Goal: Task Accomplishment & Management: Use online tool/utility

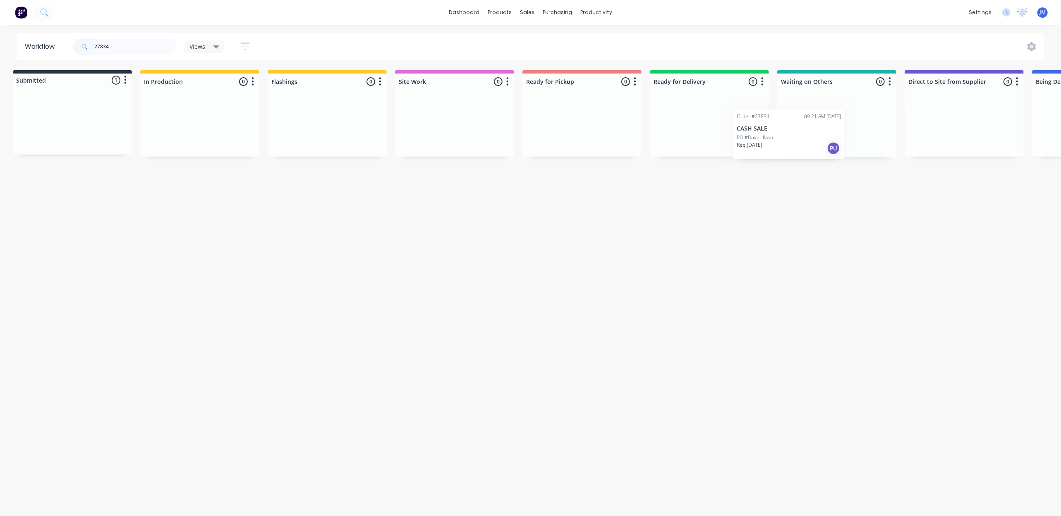
drag, startPoint x: 54, startPoint y: 115, endPoint x: 823, endPoint y: 113, distance: 769.1
click at [822, 115] on div "Submitted 1 Status colour #273444 hex #273444 Save Cancel Summaries Total order…" at bounding box center [738, 113] width 1499 height 87
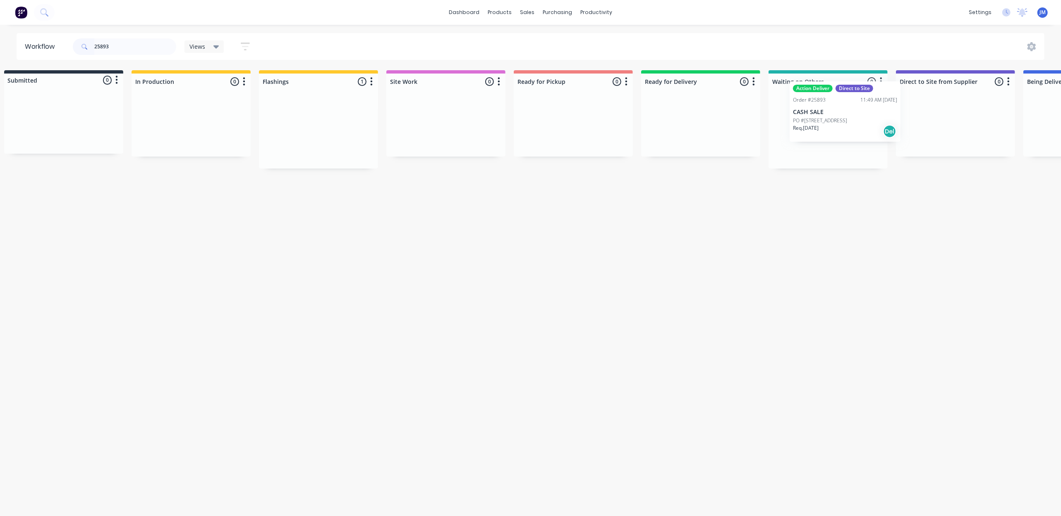
drag, startPoint x: 338, startPoint y: 140, endPoint x: 841, endPoint y: 117, distance: 502.9
click at [852, 116] on div "Submitted 0 Status colour #273444 hex #273444 Save Cancel Summaries Total order…" at bounding box center [729, 119] width 1499 height 98
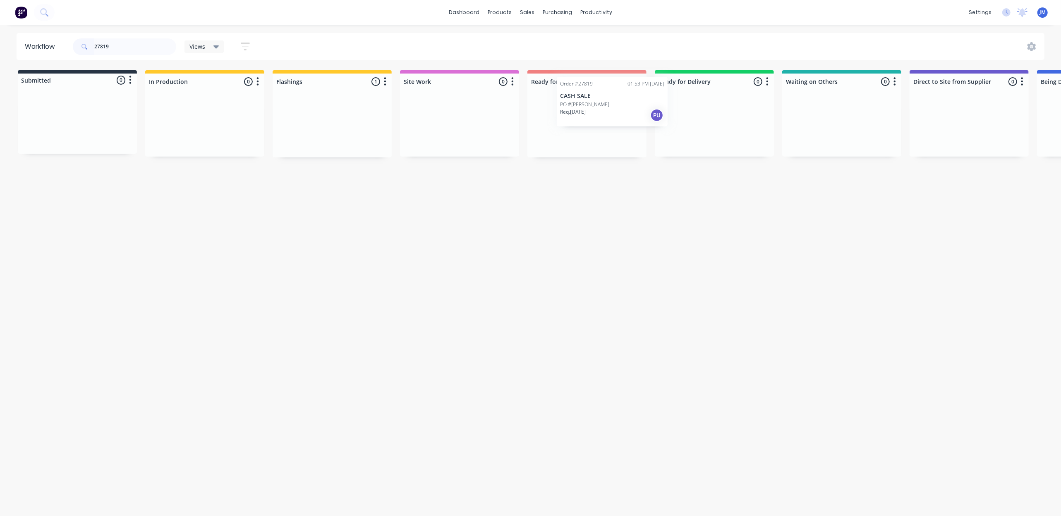
drag, startPoint x: 331, startPoint y: 131, endPoint x: 595, endPoint y: 110, distance: 265.1
click at [610, 110] on div "Submitted 0 Status colour #273444 hex #273444 Save Cancel Summaries Total order…" at bounding box center [743, 113] width 1499 height 87
type input "2"
drag, startPoint x: 563, startPoint y: 127, endPoint x: 568, endPoint y: 131, distance: 6.8
click at [589, 207] on div "Mark as Picked Up" at bounding box center [607, 207] width 83 height 17
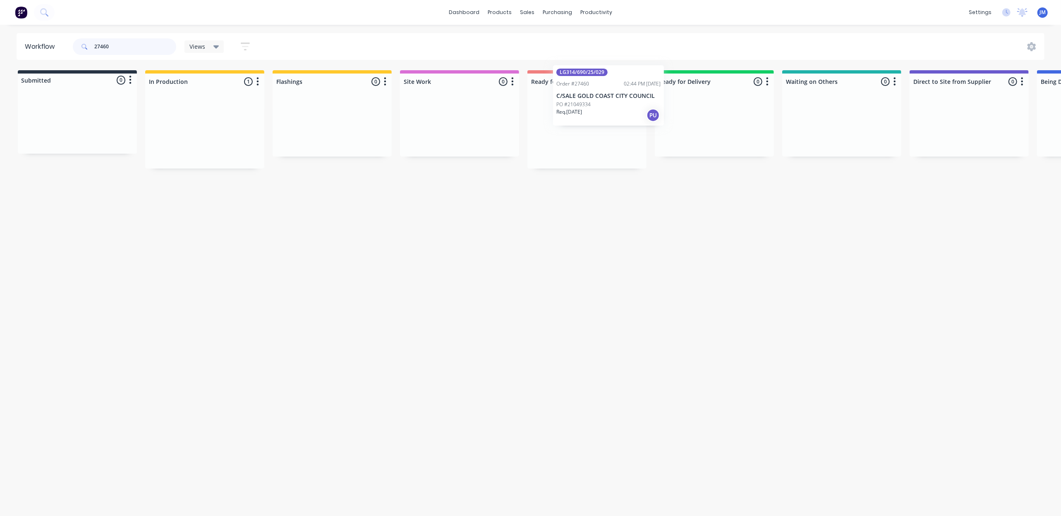
drag, startPoint x: 174, startPoint y: 132, endPoint x: 581, endPoint y: 96, distance: 408.5
click at [581, 96] on div "Submitted 0 Status colour #273444 hex #273444 Save Cancel Summaries Total order…" at bounding box center [743, 119] width 1499 height 98
drag, startPoint x: 116, startPoint y: 45, endPoint x: 124, endPoint y: 44, distance: 8.0
click at [118, 44] on input "27460" at bounding box center [135, 46] width 82 height 17
type input "2"
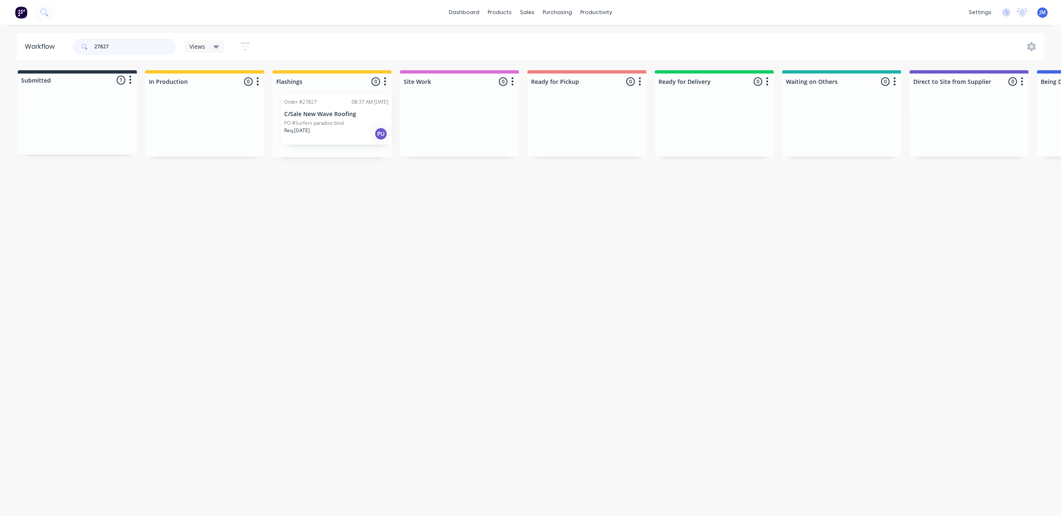
drag, startPoint x: 84, startPoint y: 121, endPoint x: 347, endPoint y: 118, distance: 262.2
click at [347, 118] on div "Submitted 1 Status colour #273444 hex #273444 Save Cancel Summaries Total order…" at bounding box center [743, 113] width 1499 height 87
type input "2"
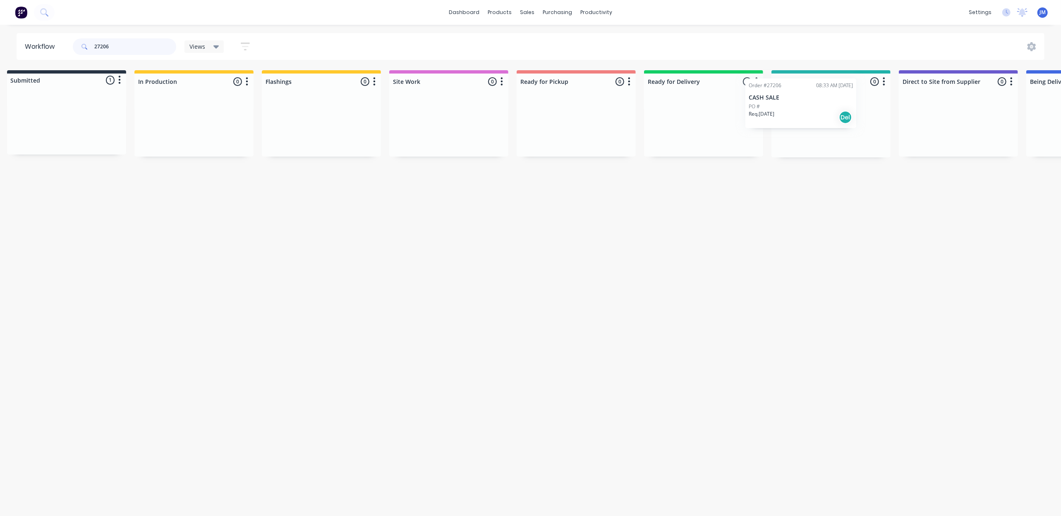
scroll to position [0, 15]
drag, startPoint x: 73, startPoint y: 134, endPoint x: 788, endPoint y: 114, distance: 715.2
click at [788, 114] on div "Submitted 1 Status colour #273444 hex #273444 Save Cancel Summaries Total order…" at bounding box center [728, 113] width 1499 height 87
type input "2"
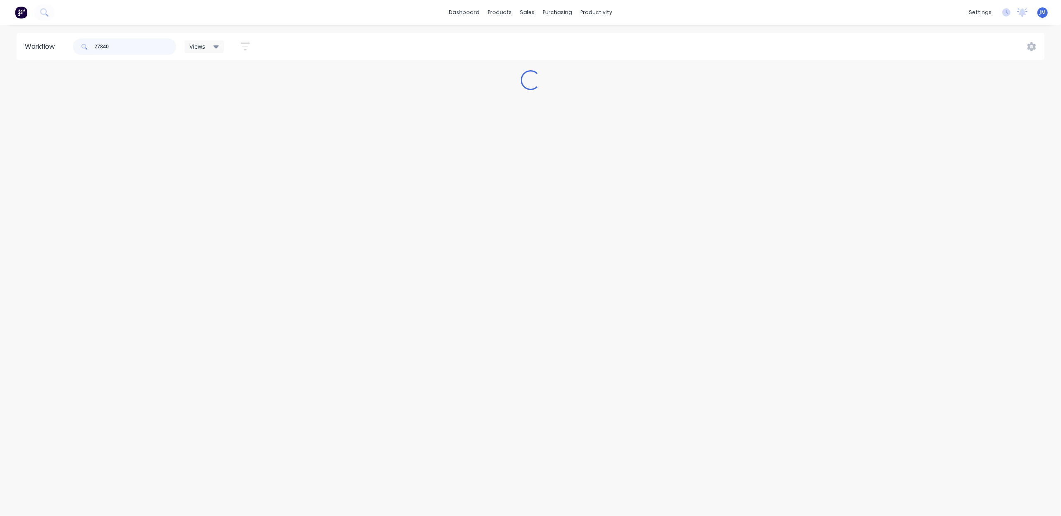
scroll to position [0, 0]
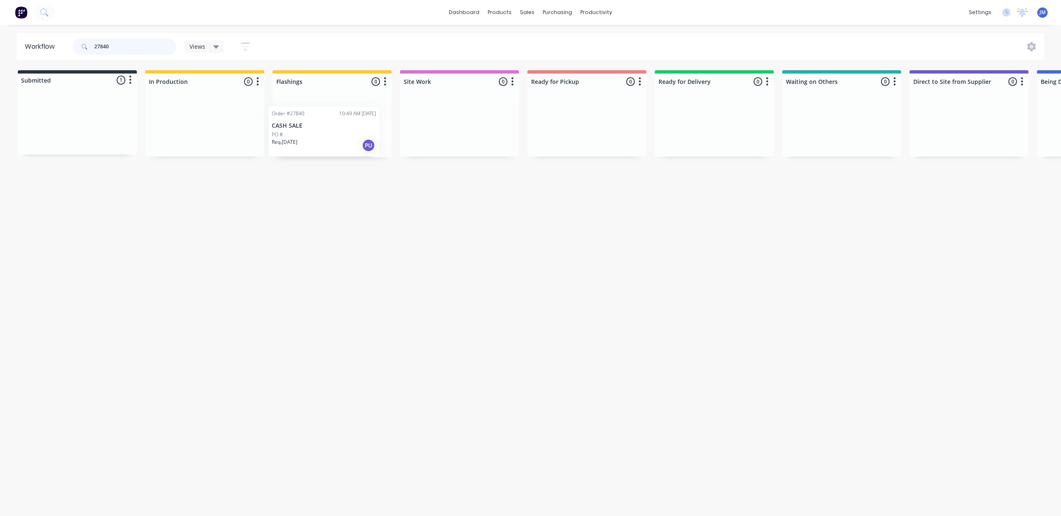
drag, startPoint x: 94, startPoint y: 125, endPoint x: 349, endPoint y: 137, distance: 255.4
click at [349, 137] on div "Submitted 1 Status colour #273444 hex #273444 Save Cancel Summaries Total order…" at bounding box center [743, 113] width 1499 height 87
type input "2"
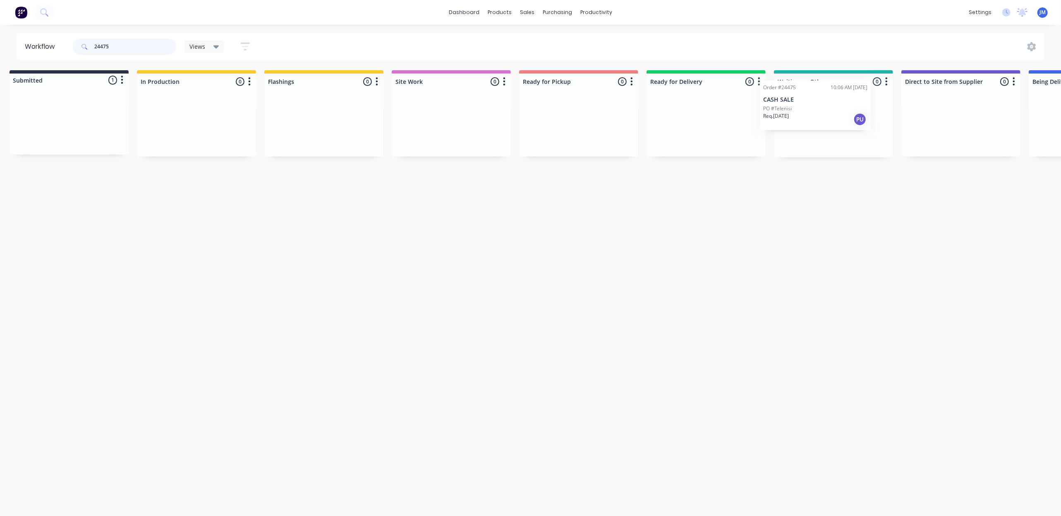
drag, startPoint x: 59, startPoint y: 127, endPoint x: 791, endPoint y: 105, distance: 732.2
click at [801, 108] on div "Submitted 1 Status colour #273444 hex #273444 Save Cancel Summaries Total order…" at bounding box center [735, 113] width 1499 height 87
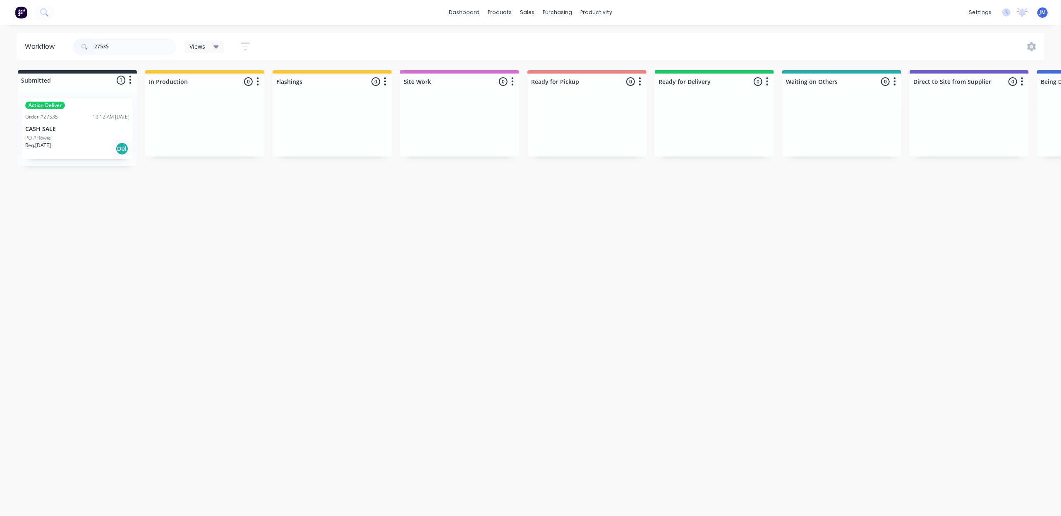
click at [87, 142] on div "Req. [DATE] Del" at bounding box center [77, 149] width 104 height 14
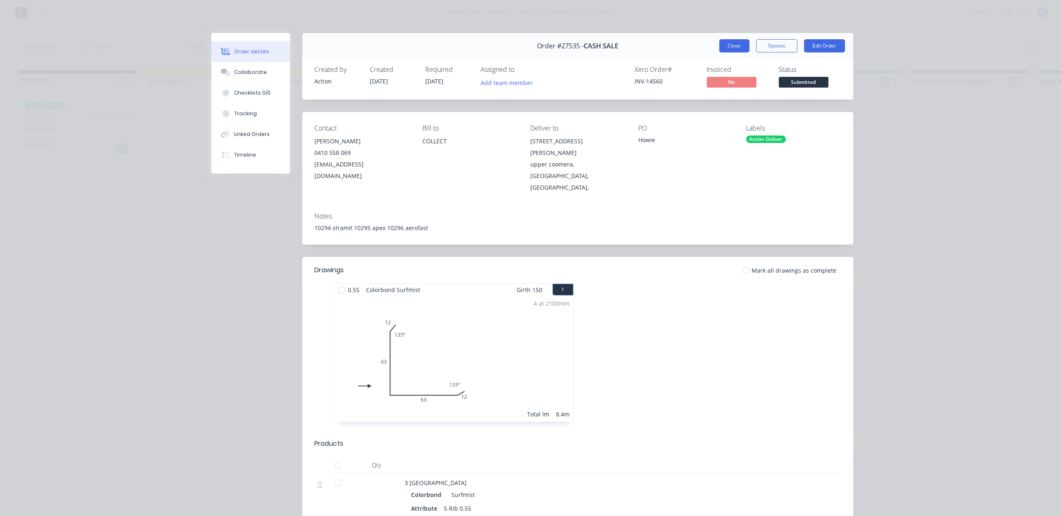
click at [734, 50] on button "Close" at bounding box center [734, 45] width 30 height 13
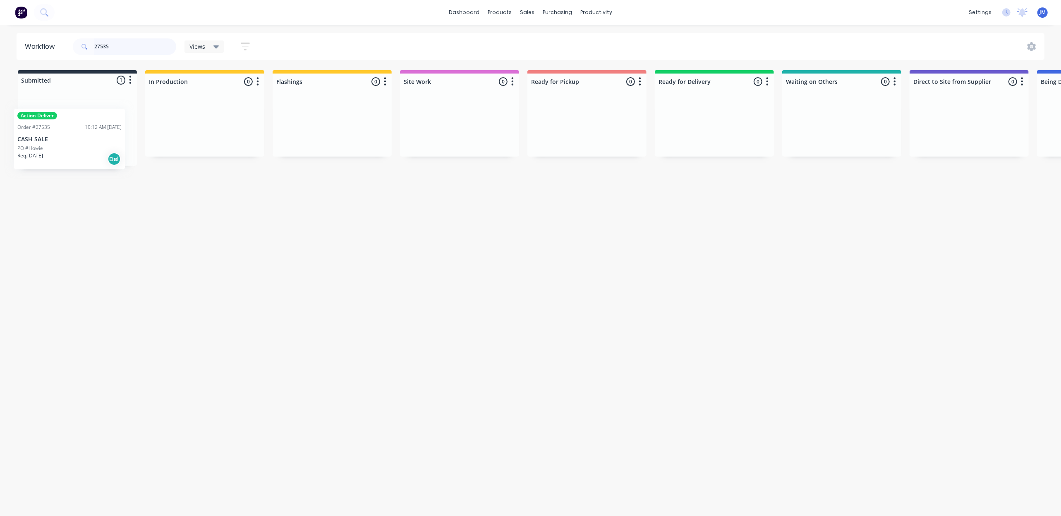
drag, startPoint x: 74, startPoint y: 146, endPoint x: 66, endPoint y: 152, distance: 10.1
click at [66, 152] on div "Action Deliver Order #27535 10:12 AM [DATE] CASH SALE PO #Howie Req. [DATE] Del" at bounding box center [77, 129] width 119 height 74
click at [60, 151] on div "Req. [DATE] Del" at bounding box center [77, 149] width 104 height 14
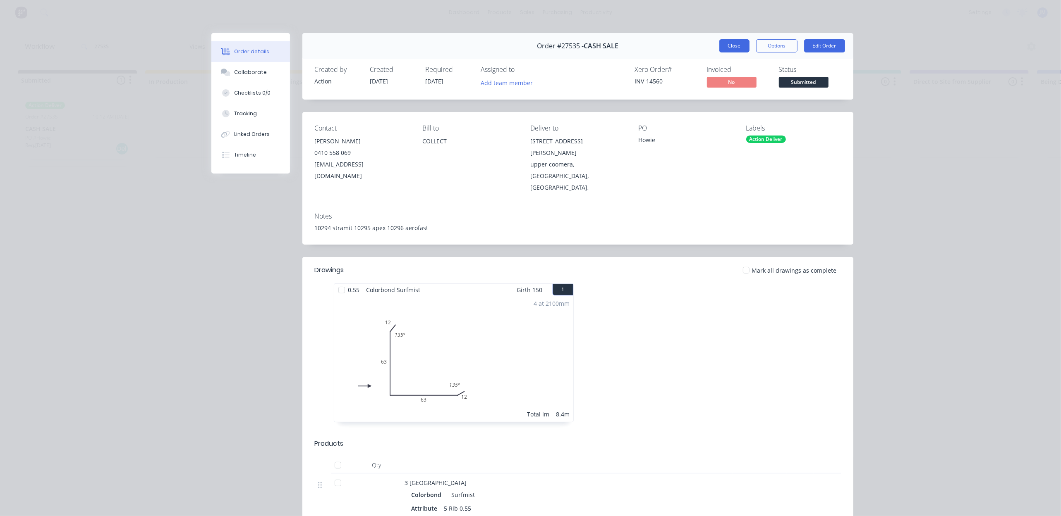
click at [728, 43] on button "Close" at bounding box center [734, 45] width 30 height 13
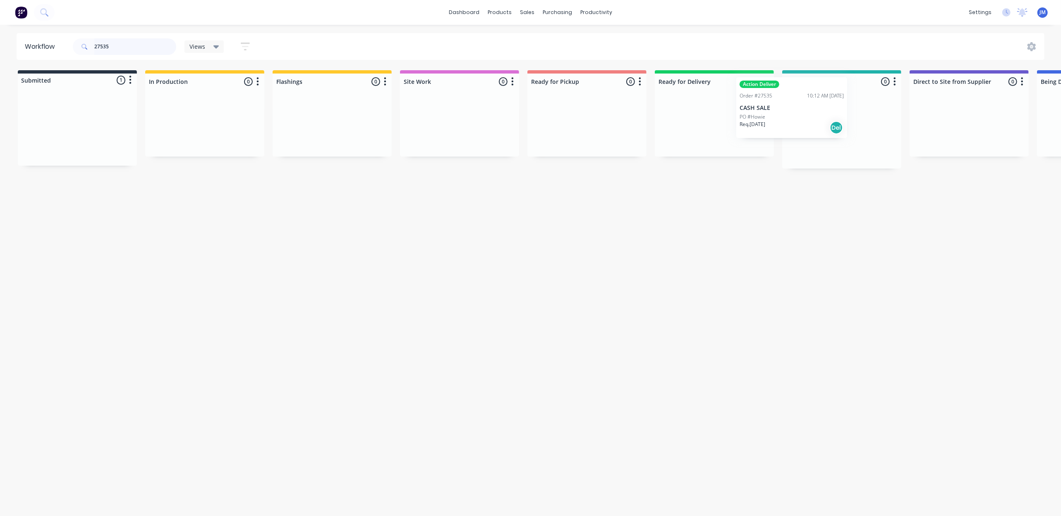
scroll to position [0, 4]
drag, startPoint x: 54, startPoint y: 133, endPoint x: 782, endPoint y: 103, distance: 729.2
click at [786, 108] on div "Submitted 1 Status colour #273444 hex #273444 Save Cancel Summaries Total order…" at bounding box center [739, 119] width 1499 height 98
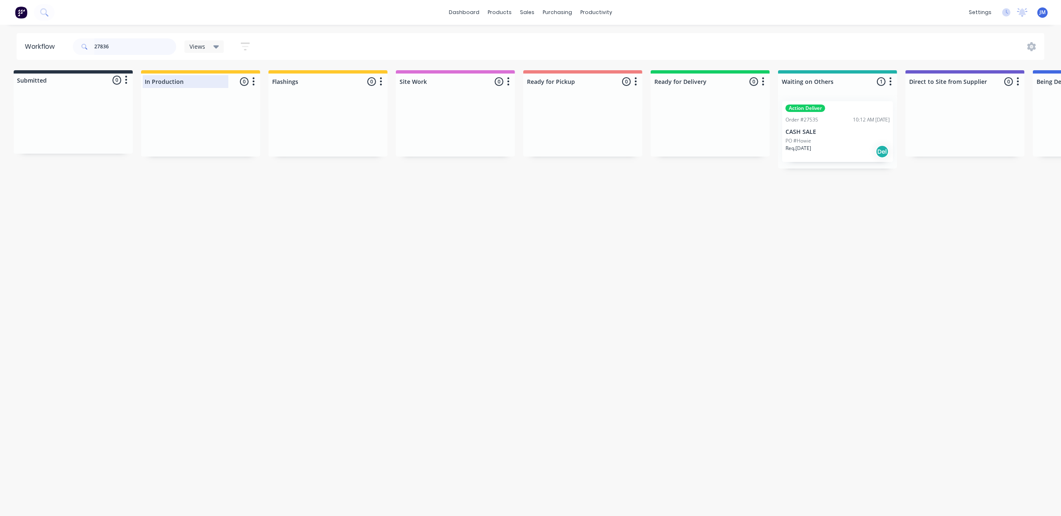
scroll to position [0, 0]
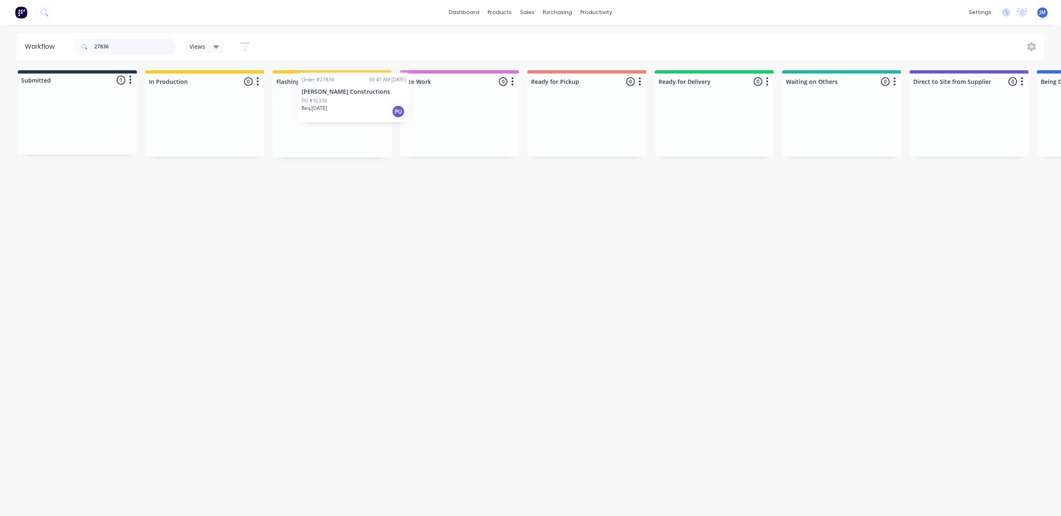
drag, startPoint x: 179, startPoint y: 120, endPoint x: 343, endPoint y: 98, distance: 166.0
click at [343, 98] on div "Submitted 1 Status colour #273444 hex #273444 Save Cancel Summaries Total order…" at bounding box center [743, 113] width 1499 height 87
drag, startPoint x: 59, startPoint y: 113, endPoint x: 351, endPoint y: 96, distance: 293.3
click at [351, 96] on div "Submitted 1 Status colour #273444 hex #273444 Save Cancel Summaries Total order…" at bounding box center [743, 113] width 1499 height 87
drag, startPoint x: 56, startPoint y: 127, endPoint x: 272, endPoint y: 103, distance: 216.8
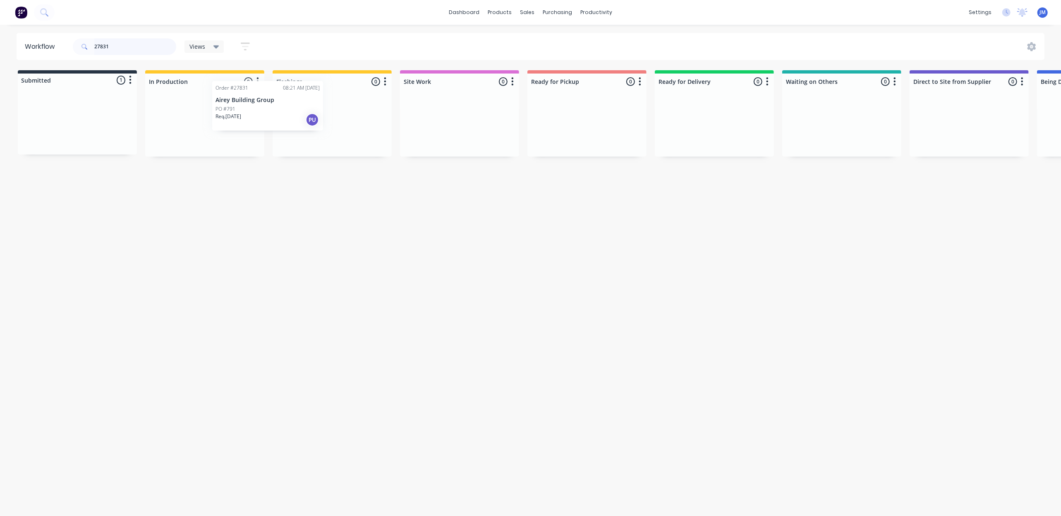
click at [263, 105] on div "Submitted 1 Status colour #273444 hex #273444 Save Cancel Summaries Total order…" at bounding box center [743, 113] width 1499 height 86
type input "2"
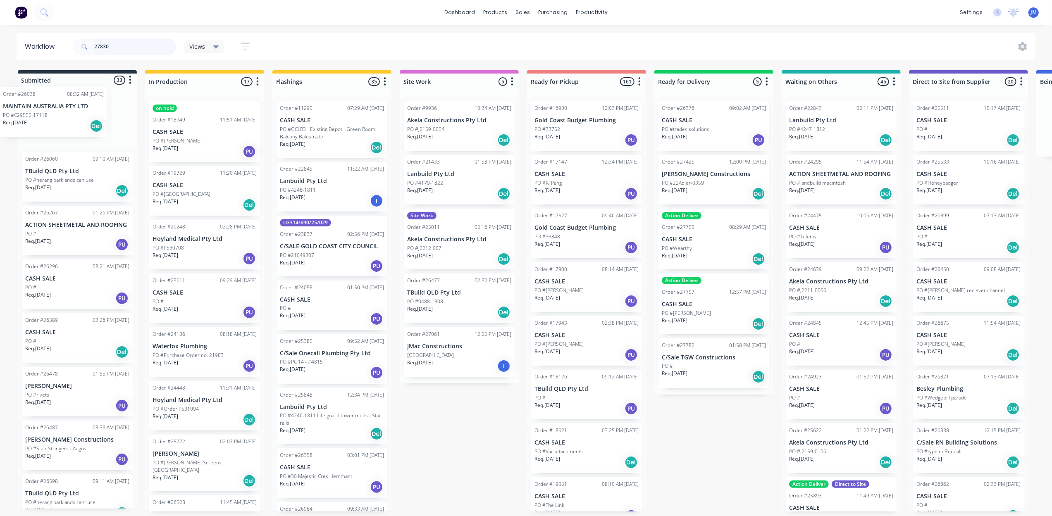
drag, startPoint x: 95, startPoint y: 118, endPoint x: 78, endPoint y: 91, distance: 32.3
click at [75, 110] on div "Order #26038 08:32 AM [DATE] MAINTAIN AUSTRALIA PTY LTD PO #C29552-17118 - Req.…" at bounding box center [77, 300] width 119 height 417
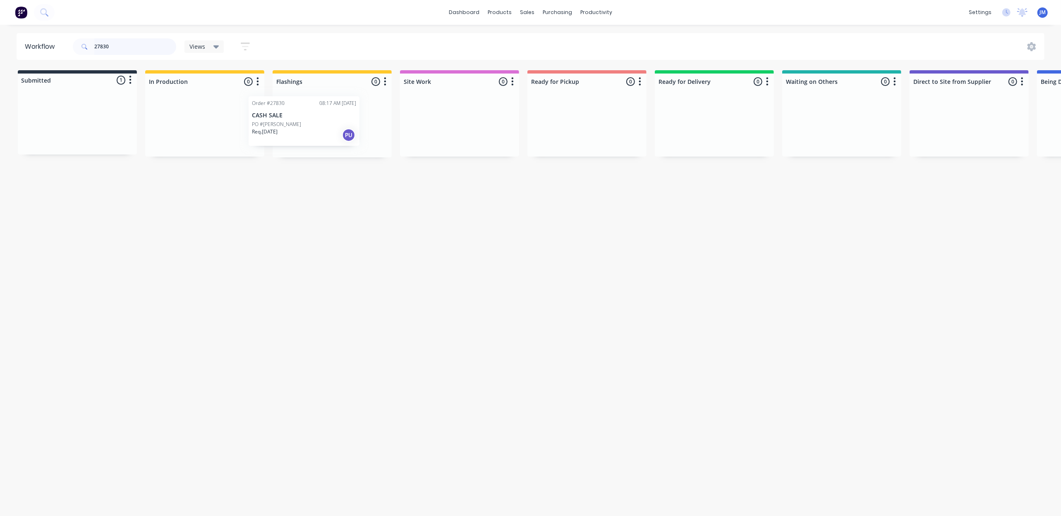
drag, startPoint x: 108, startPoint y: 127, endPoint x: 339, endPoint y: 126, distance: 231.2
click at [339, 126] on div "Submitted 1 Status colour #273444 hex #273444 Save Cancel Summaries Total order…" at bounding box center [743, 113] width 1499 height 87
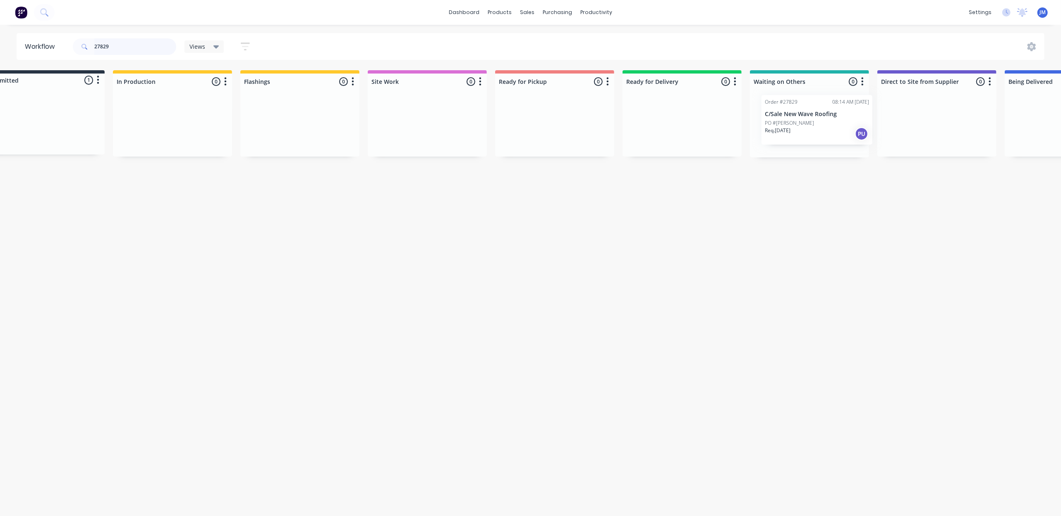
scroll to position [0, 38]
drag, startPoint x: 72, startPoint y: 119, endPoint x: 783, endPoint y: 118, distance: 711.6
click at [783, 118] on div "Submitted 1 Status colour #273444 hex #273444 Save Cancel Summaries Total order…" at bounding box center [706, 113] width 1499 height 87
type input "2"
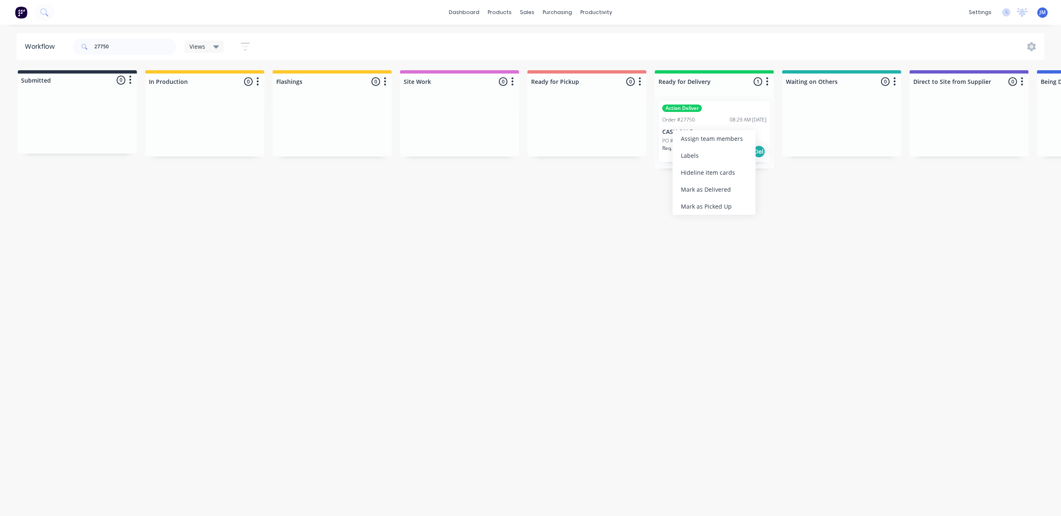
click at [715, 190] on div "Mark as Delivered" at bounding box center [713, 189] width 83 height 17
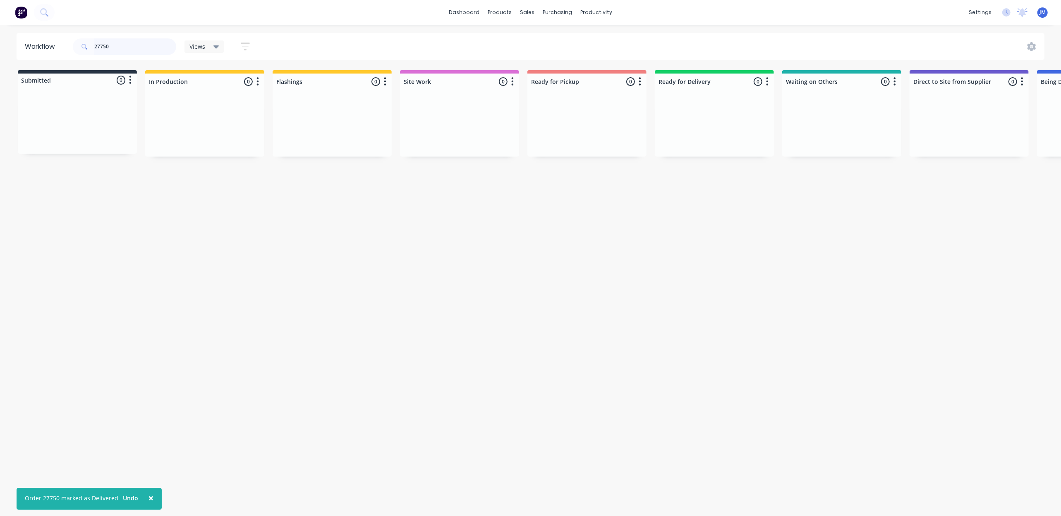
click at [136, 50] on input "27750" at bounding box center [135, 46] width 82 height 17
type input "2"
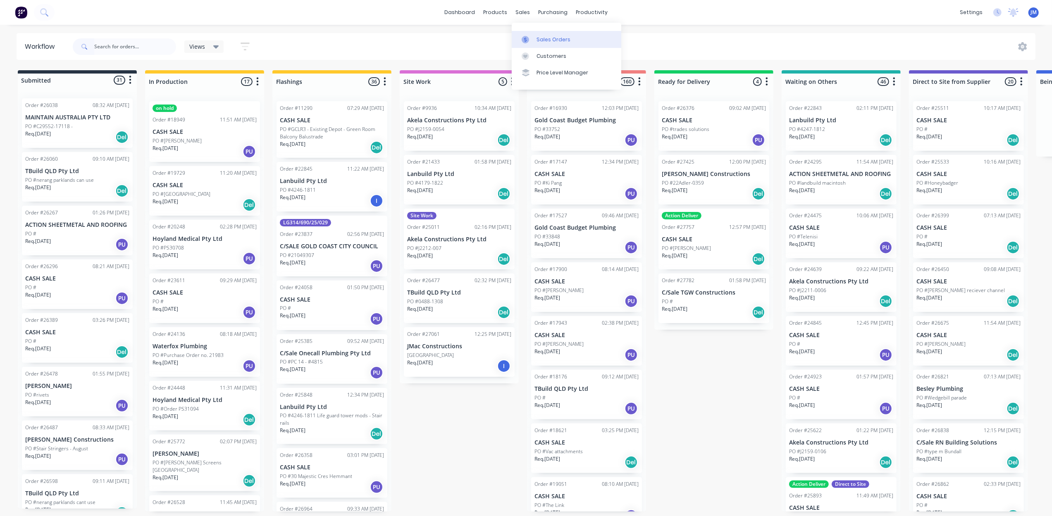
click at [538, 34] on link "Sales Orders" at bounding box center [567, 39] width 110 height 17
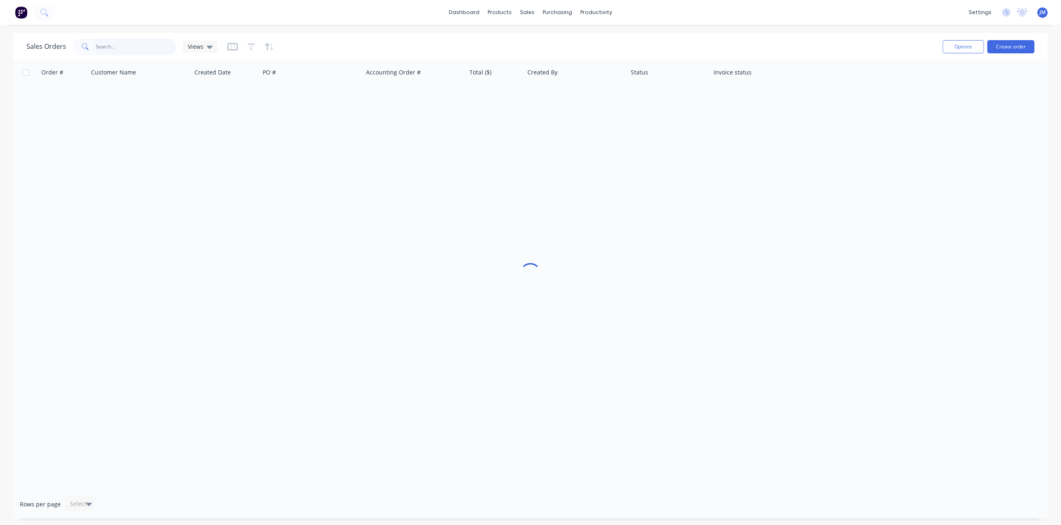
click at [148, 41] on input "text" at bounding box center [136, 46] width 81 height 17
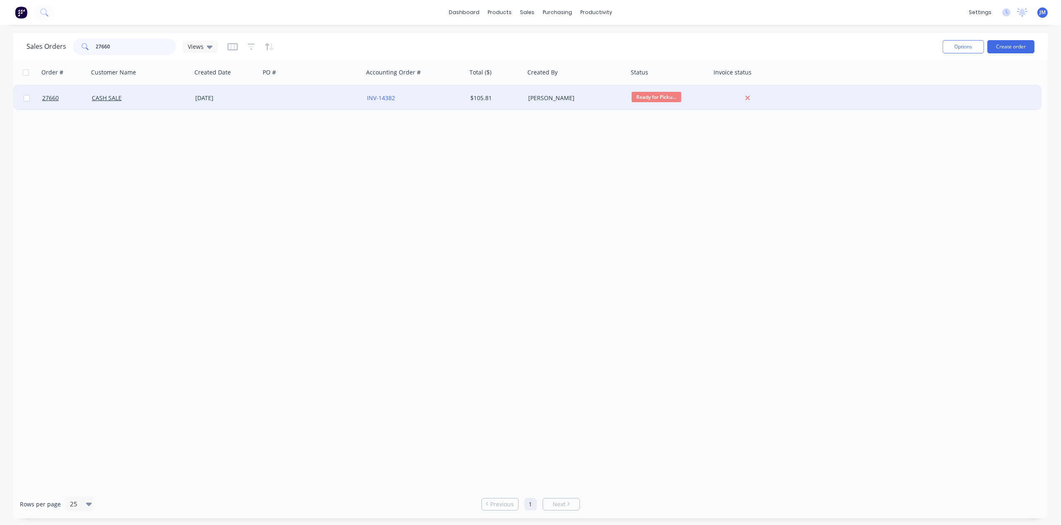
type input "27660"
click at [319, 95] on div at bounding box center [311, 98] width 103 height 25
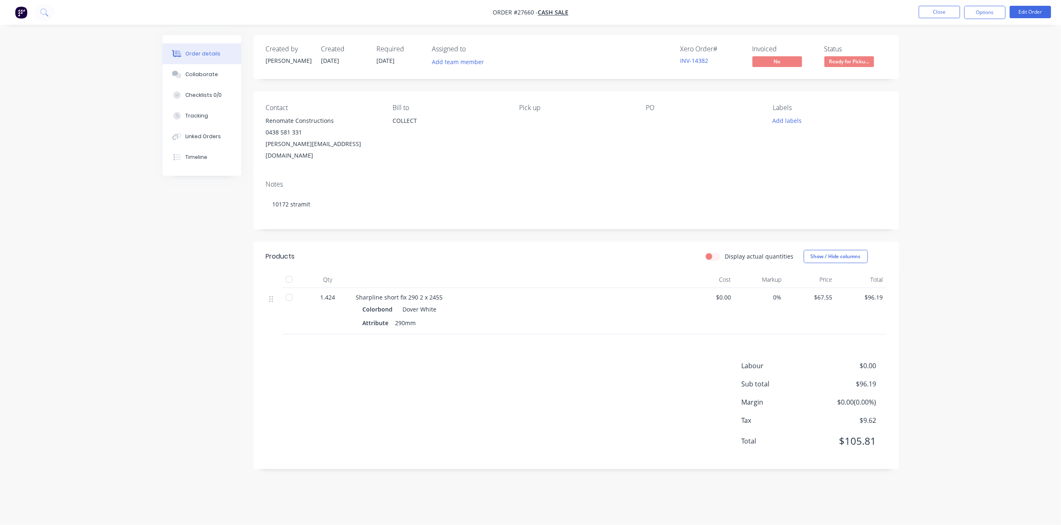
click at [837, 59] on span "Ready for Picku..." at bounding box center [849, 61] width 50 height 10
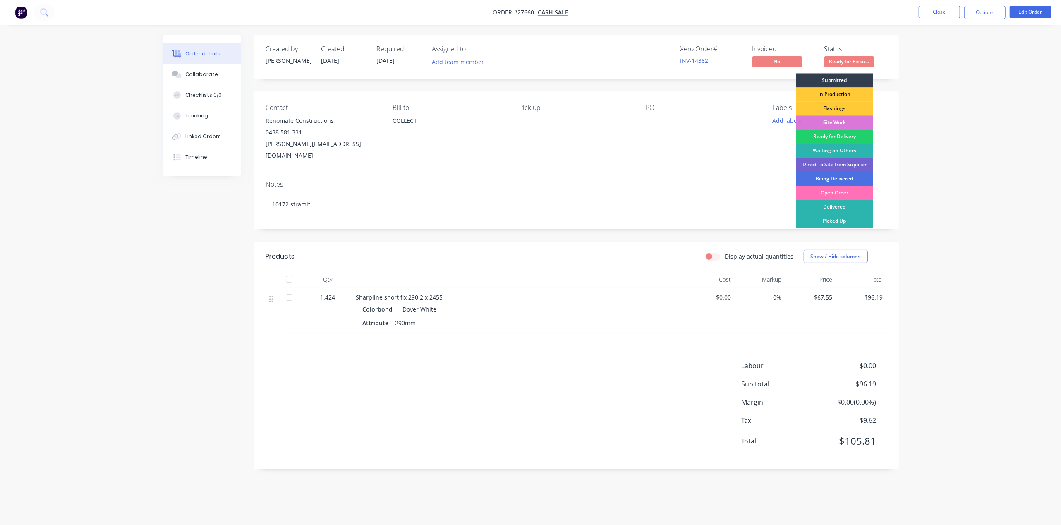
click at [836, 217] on div "Picked Up" at bounding box center [834, 221] width 77 height 14
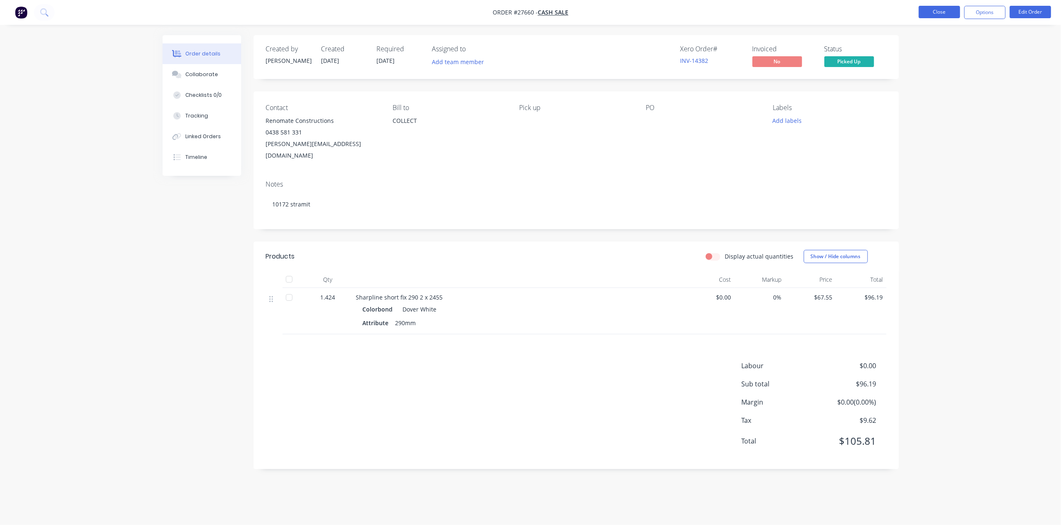
click at [936, 9] on button "Close" at bounding box center [938, 12] width 41 height 12
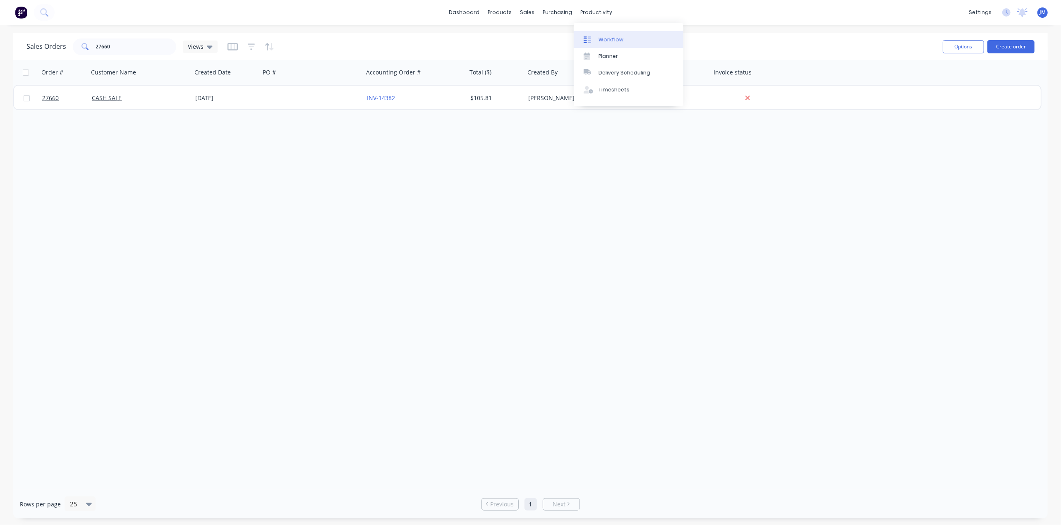
click at [604, 37] on div "Workflow" at bounding box center [610, 39] width 25 height 7
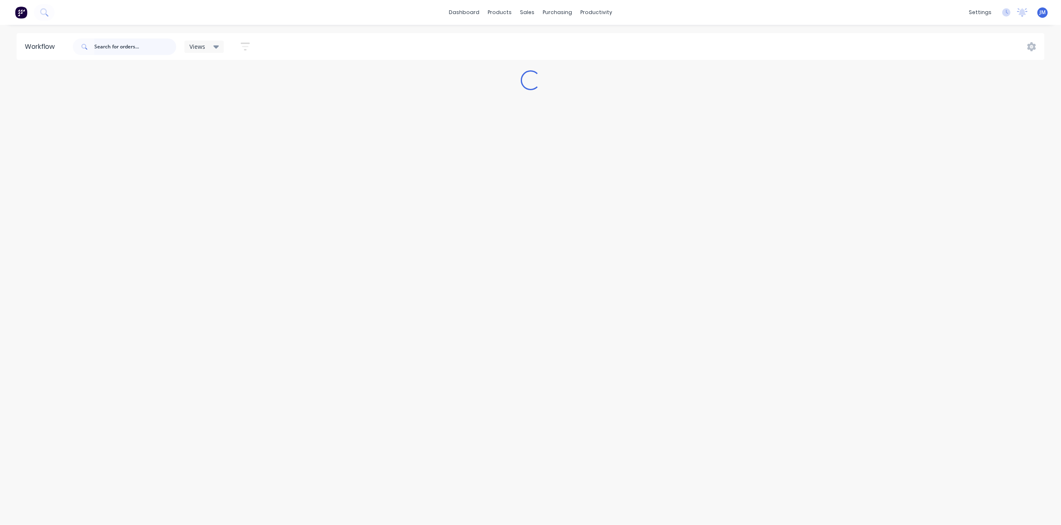
click at [172, 42] on input "text" at bounding box center [135, 46] width 82 height 17
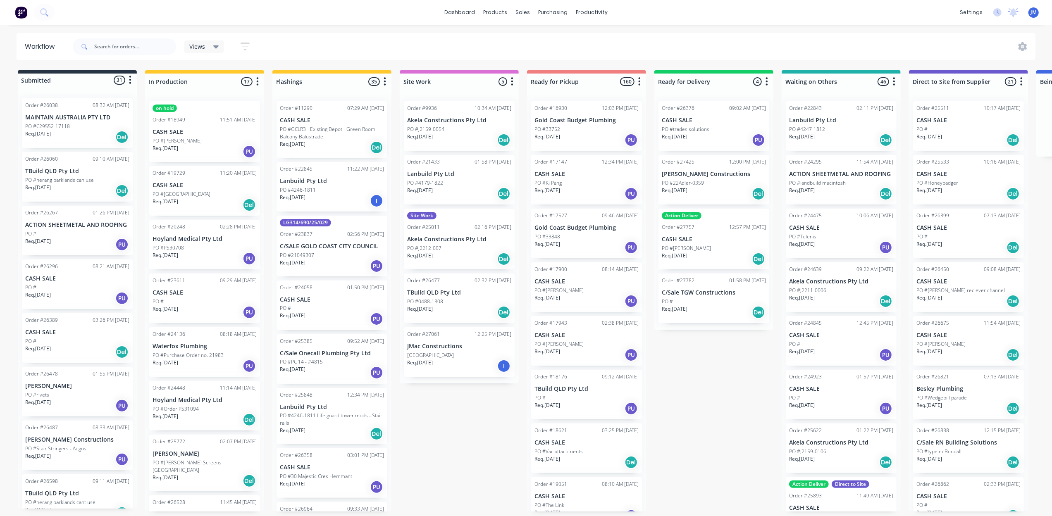
drag, startPoint x: 698, startPoint y: 435, endPoint x: 704, endPoint y: 431, distance: 6.8
click at [700, 434] on div "Submitted 31 Status colour #273444 hex #273444 Save Cancel Summaries Total orde…" at bounding box center [743, 291] width 1499 height 442
drag, startPoint x: 122, startPoint y: 50, endPoint x: 126, endPoint y: 47, distance: 4.7
click at [122, 50] on input "text" at bounding box center [135, 46] width 82 height 17
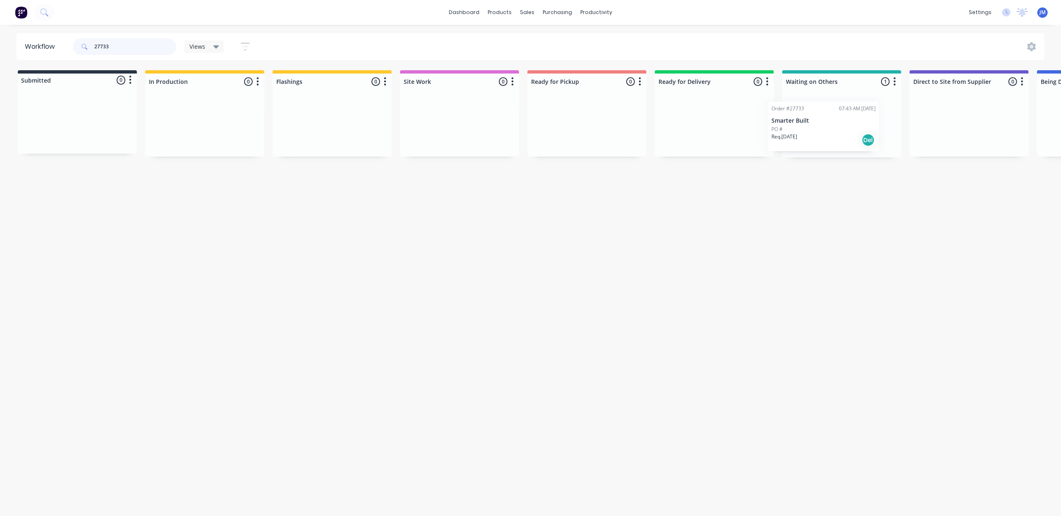
scroll to position [0, 2]
drag, startPoint x: 788, startPoint y: 132, endPoint x: 541, endPoint y: 127, distance: 247.3
click at [542, 127] on div "Submitted 0 Status colour #273444 hex #273444 Save Cancel Summaries Total order…" at bounding box center [741, 113] width 1499 height 87
drag, startPoint x: 596, startPoint y: 125, endPoint x: 700, endPoint y: 119, distance: 104.4
click at [701, 121] on div "Submitted 0 Status colour #273444 hex #273444 Save Cancel Summaries Total order…" at bounding box center [741, 113] width 1499 height 87
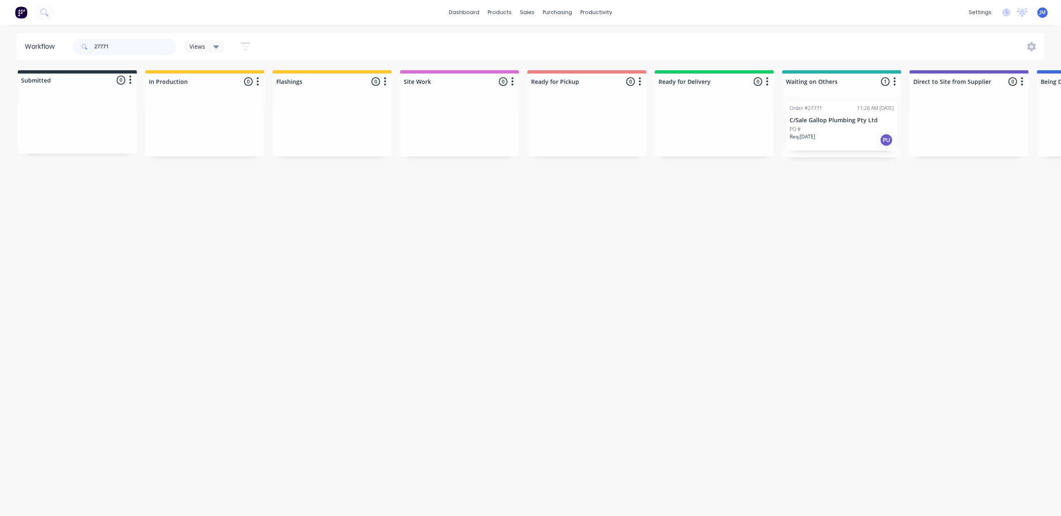
scroll to position [0, 2]
drag, startPoint x: 819, startPoint y: 143, endPoint x: 547, endPoint y: 134, distance: 271.4
click at [547, 136] on div "Submitted 0 Status colour #273444 hex #273444 Save Cancel Summaries Total order…" at bounding box center [741, 113] width 1499 height 87
drag, startPoint x: 816, startPoint y: 123, endPoint x: 559, endPoint y: 128, distance: 256.8
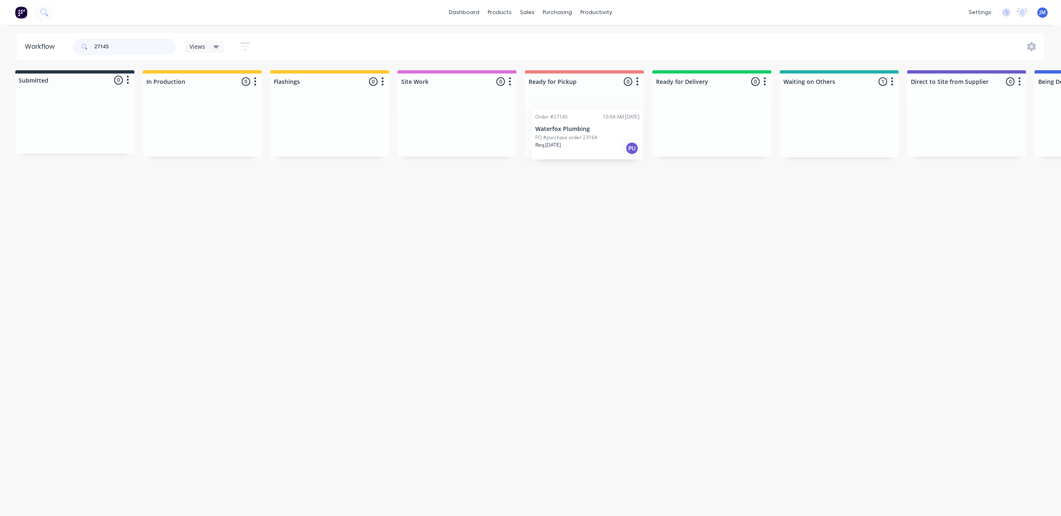
click at [558, 128] on div "Submitted 0 Status colour #273444 hex #273444 Save Cancel Summaries Total order…" at bounding box center [740, 113] width 1499 height 87
drag, startPoint x: 818, startPoint y: 128, endPoint x: 573, endPoint y: 131, distance: 244.8
click at [578, 136] on div "Submitted 0 Status colour #273444 hex #273444 Save Cancel Summaries Total order…" at bounding box center [741, 113] width 1499 height 87
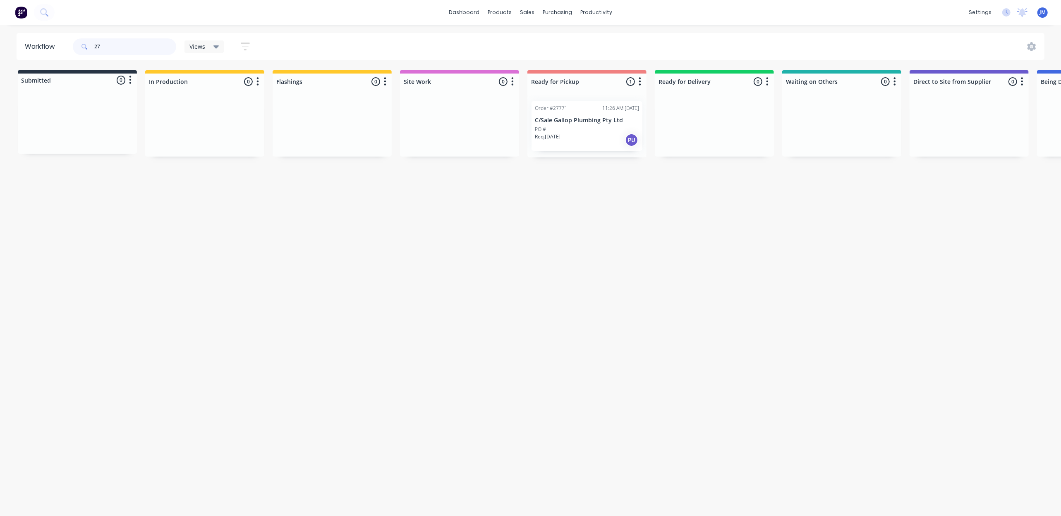
type input "2"
drag, startPoint x: 652, startPoint y: 206, endPoint x: 641, endPoint y: 203, distance: 10.9
click at [650, 204] on div "Mark as Picked Up" at bounding box center [652, 211] width 83 height 17
click at [115, 42] on input "27819" at bounding box center [135, 46] width 82 height 17
drag, startPoint x: 325, startPoint y: 126, endPoint x: 562, endPoint y: 133, distance: 236.6
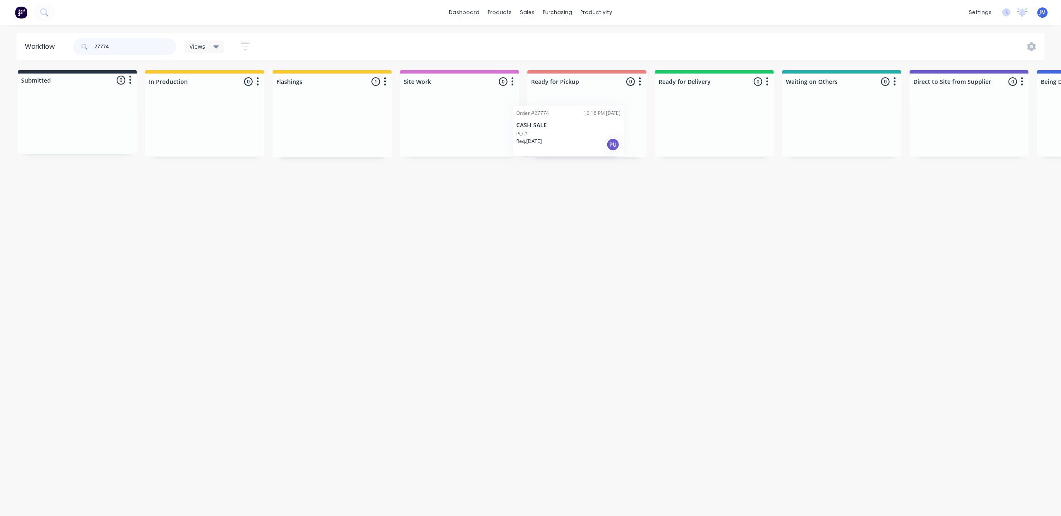
click at [561, 133] on div "Submitted 0 Status colour #273444 hex #273444 Save Cancel Summaries Total order…" at bounding box center [743, 113] width 1499 height 87
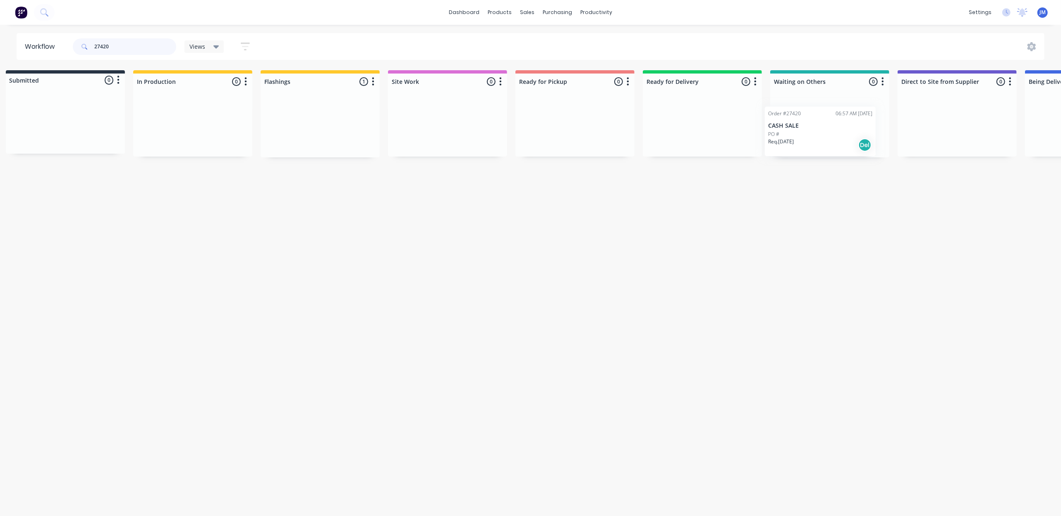
drag, startPoint x: 306, startPoint y: 131, endPoint x: 797, endPoint y: 133, distance: 491.2
click at [798, 134] on div "Submitted 0 Status colour #273444 hex #273444 Save Cancel Summaries Total order…" at bounding box center [731, 113] width 1499 height 87
type input "2"
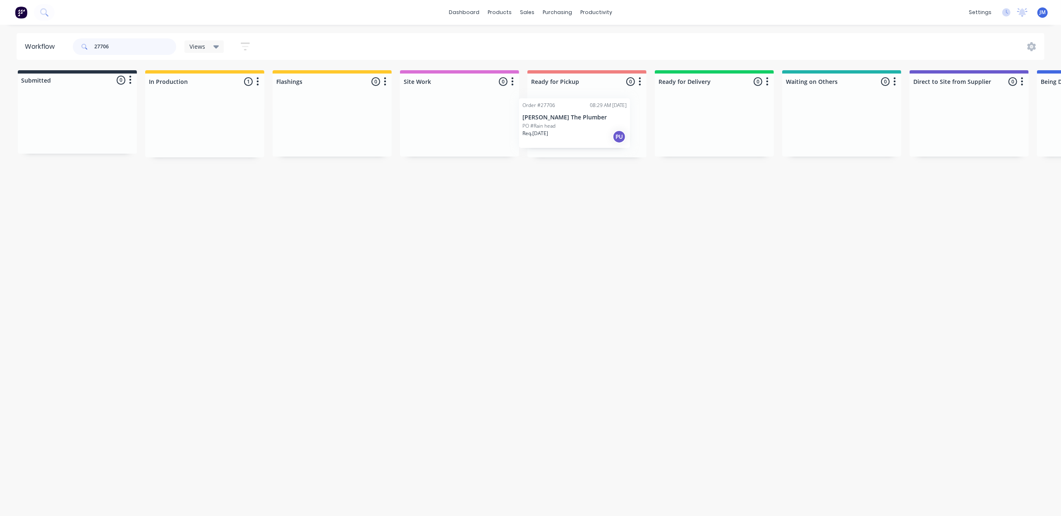
drag, startPoint x: 261, startPoint y: 126, endPoint x: 600, endPoint y: 120, distance: 340.0
click at [603, 120] on div "Submitted 0 Status colour #273444 hex #273444 Save Cancel Summaries Total order…" at bounding box center [743, 113] width 1499 height 87
click at [633, 199] on div "Mark as Picked Up" at bounding box center [655, 199] width 83 height 17
click at [131, 48] on input "27680" at bounding box center [135, 46] width 82 height 17
type input "2"
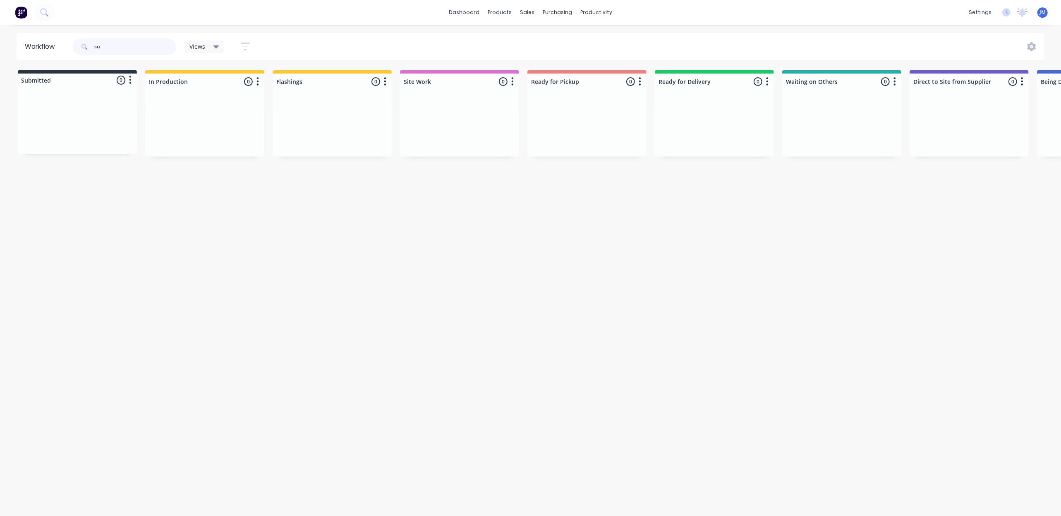
type input "s"
